Goal: Task Accomplishment & Management: Manage account settings

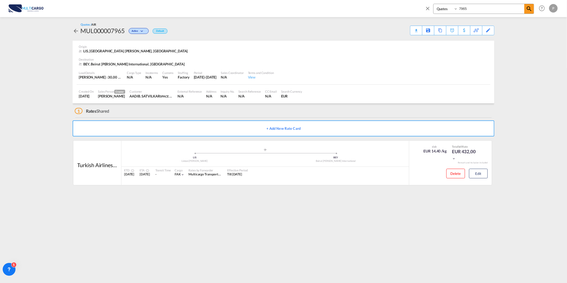
click at [426, 7] on md-icon "icon-close" at bounding box center [427, 8] width 6 height 6
click at [530, 11] on md-icon "icon-magnify" at bounding box center [531, 9] width 6 height 6
drag, startPoint x: 472, startPoint y: 9, endPoint x: 438, endPoint y: 12, distance: 33.8
click at [439, 12] on div "Quotes 7965" at bounding box center [483, 9] width 101 height 10
type input "8084"
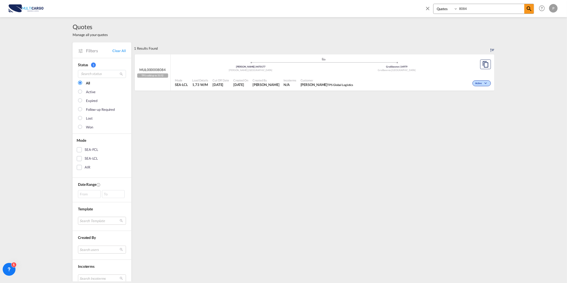
click at [219, 70] on div "Maia , [GEOGRAPHIC_DATA]" at bounding box center [250, 70] width 146 height 3
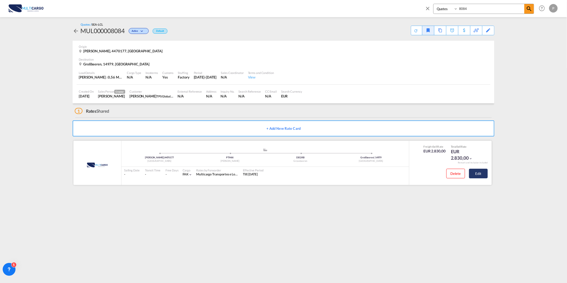
click at [487, 174] on button "Edit" at bounding box center [478, 174] width 19 height 10
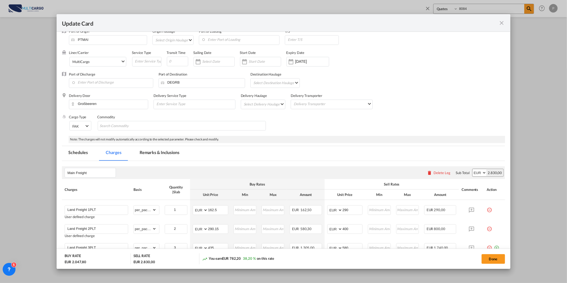
scroll to position [82, 0]
